Goal: Information Seeking & Learning: Understand process/instructions

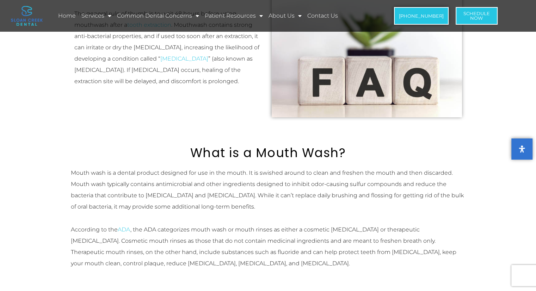
scroll to position [317, 0]
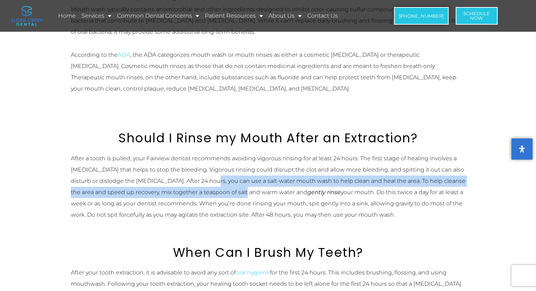
drag, startPoint x: 199, startPoint y: 182, endPoint x: 237, endPoint y: 186, distance: 38.0
click at [237, 186] on div "After a tooth is pulled, your Fairview dentist recommends avoiding vigorous rin…" at bounding box center [268, 187] width 395 height 68
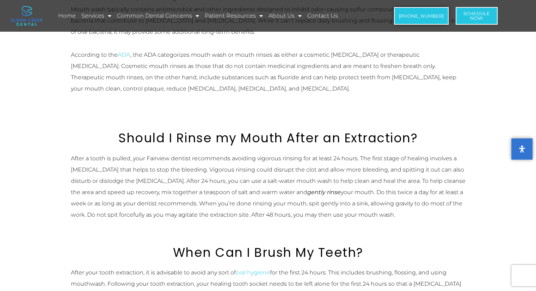
click at [237, 187] on div "After a tooth is pulled, your Fairview dentist recommends avoiding vigorous rin…" at bounding box center [268, 187] width 395 height 68
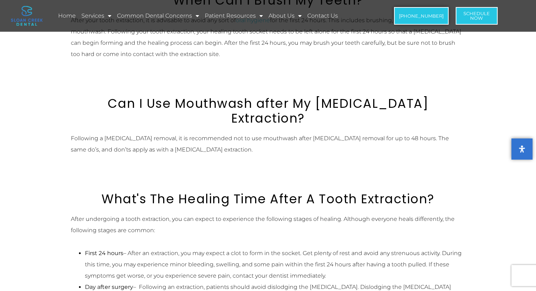
scroll to position [493, 0]
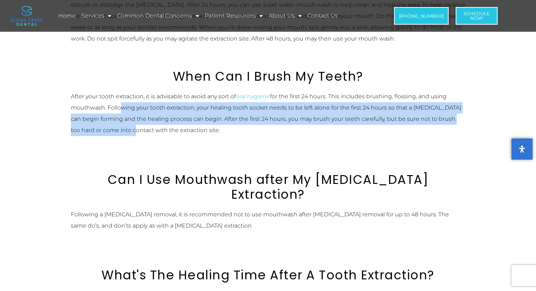
drag, startPoint x: 117, startPoint y: 102, endPoint x: 135, endPoint y: 132, distance: 34.9
click at [135, 132] on p "After your tooth extraction, it is advisable to avoid any sort of oral hygiene …" at bounding box center [268, 113] width 395 height 45
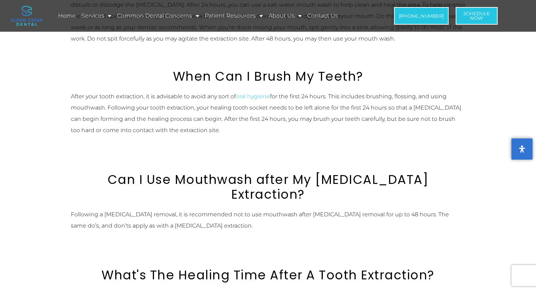
click at [136, 132] on p "After your tooth extraction, it is advisable to avoid any sort of oral hygiene …" at bounding box center [268, 113] width 395 height 45
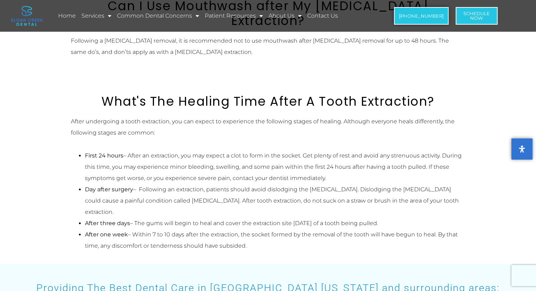
scroll to position [670, 0]
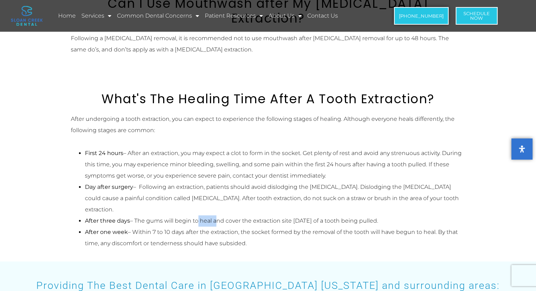
drag, startPoint x: 196, startPoint y: 194, endPoint x: 213, endPoint y: 194, distance: 16.9
click at [213, 215] on li "After three days – The gums will begin to heal and cover the extraction site [D…" at bounding box center [275, 220] width 381 height 11
